Goal: Task Accomplishment & Management: Use online tool/utility

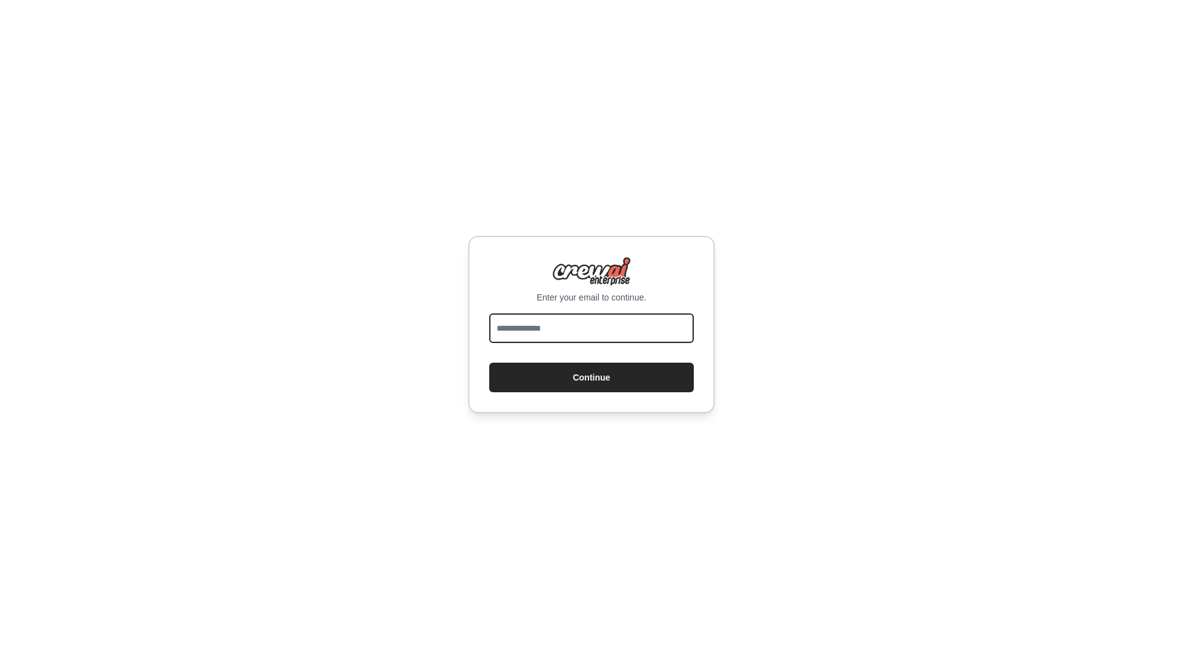
click at [562, 336] on input "email" at bounding box center [591, 329] width 204 height 30
type input "**********"
click at [583, 380] on button "Continue" at bounding box center [591, 378] width 204 height 30
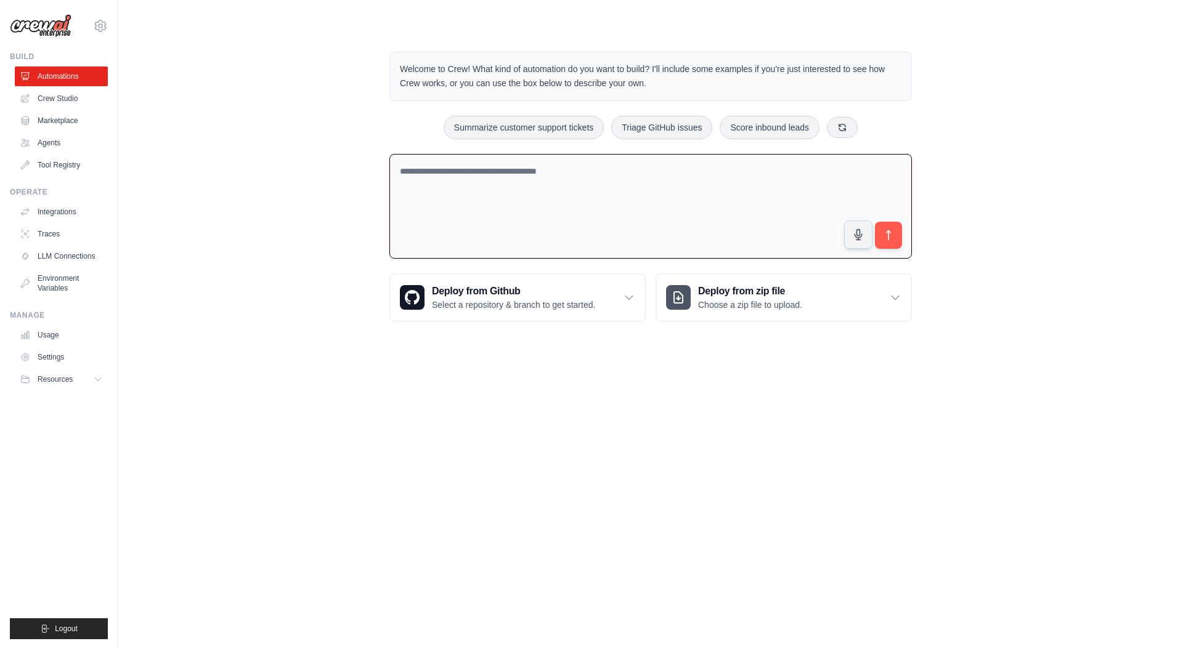
click at [392, 208] on textarea at bounding box center [650, 206] width 522 height 105
click at [508, 206] on textarea at bounding box center [650, 206] width 522 height 105
click at [295, 199] on div "Welcome to Crew! What kind of automation do you want to build? I'll include som…" at bounding box center [650, 186] width 1025 height 309
click at [61, 103] on link "Crew Studio" at bounding box center [62, 99] width 93 height 20
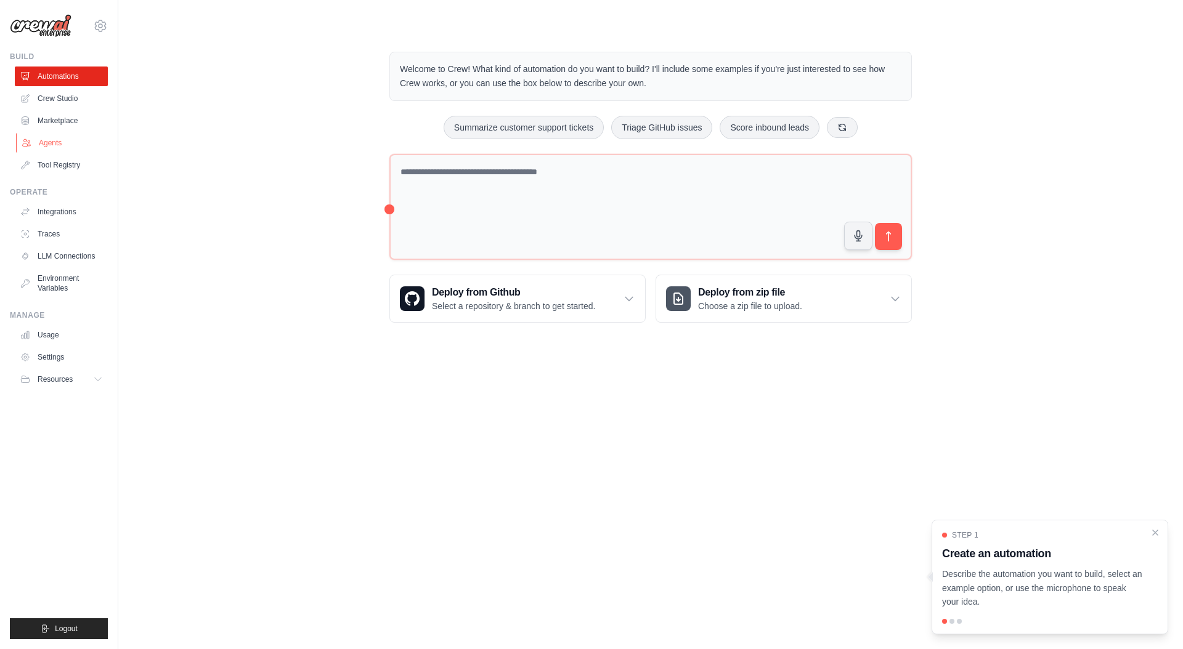
click at [55, 144] on link "Agents" at bounding box center [62, 143] width 93 height 20
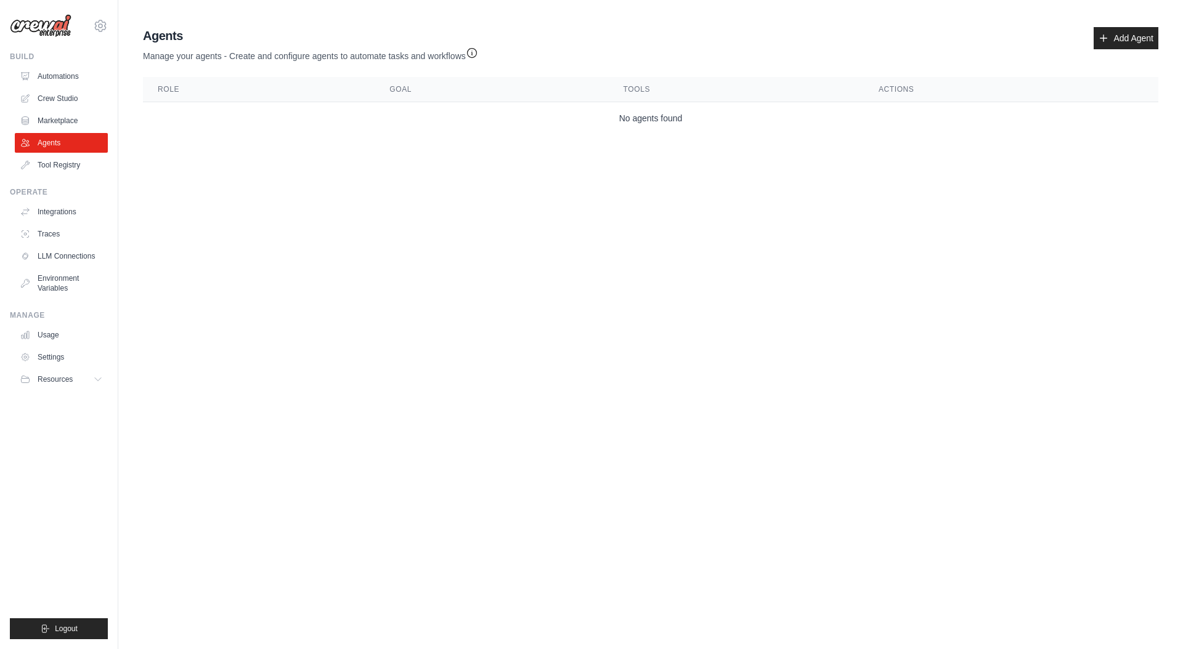
click at [657, 128] on td "No agents found" at bounding box center [650, 118] width 1015 height 33
click at [1141, 31] on link "Add Agent" at bounding box center [1125, 38] width 65 height 22
